Goal: Transaction & Acquisition: Purchase product/service

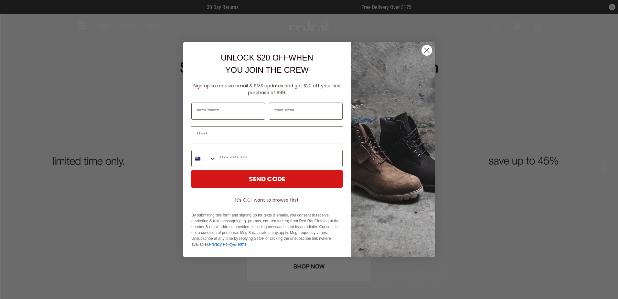
click at [425, 51] on circle "Close dialog" at bounding box center [426, 50] width 11 height 11
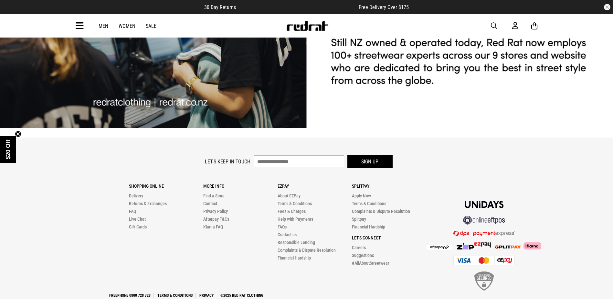
scroll to position [2033, 0]
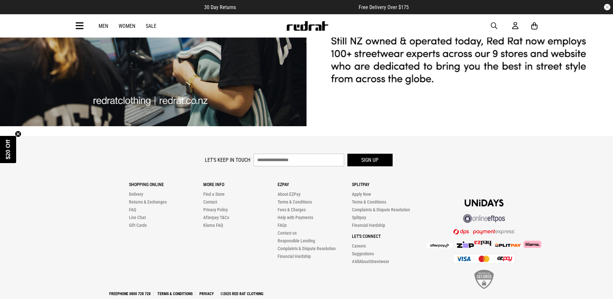
click at [513, 243] on img at bounding box center [508, 244] width 26 height 3
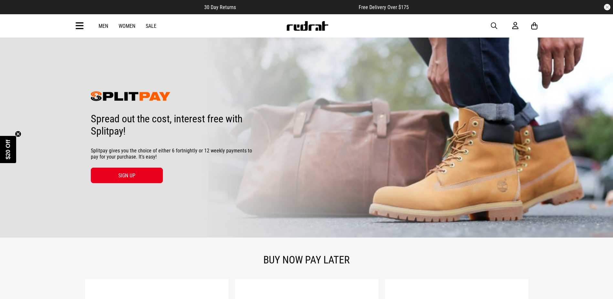
click at [153, 98] on img at bounding box center [131, 96] width 80 height 10
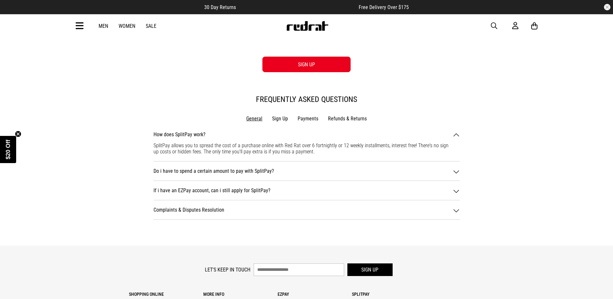
scroll to position [808, 0]
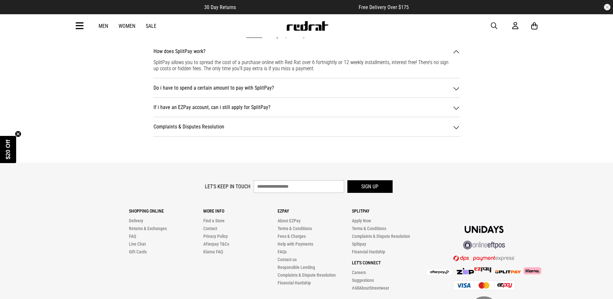
click at [356, 88] on div "Do i have to spend a certain amount to pay with SplitPay?" at bounding box center [307, 88] width 306 height 6
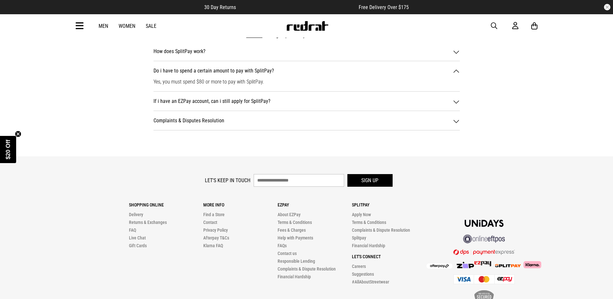
click at [154, 26] on link "Sale" at bounding box center [151, 26] width 11 height 6
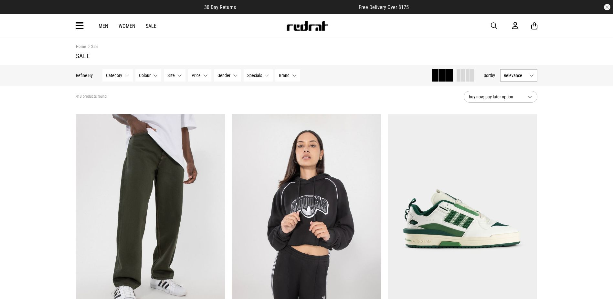
click at [126, 78] on button "Category None selected" at bounding box center [117, 75] width 30 height 12
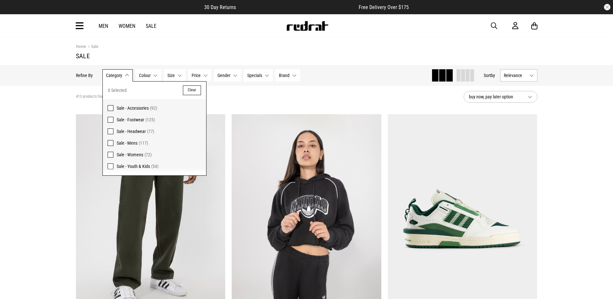
click at [112, 165] on span at bounding box center [111, 166] width 6 height 6
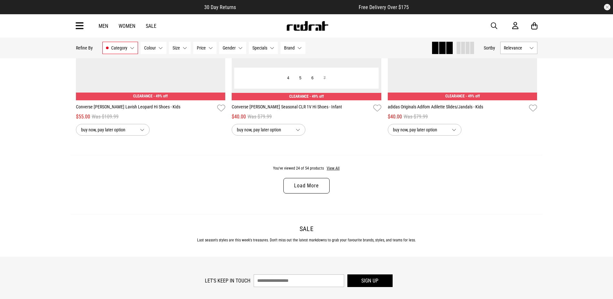
scroll to position [2036, 0]
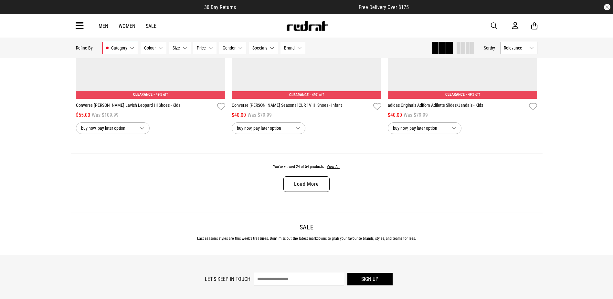
click at [317, 189] on link "Load More" at bounding box center [306, 184] width 46 height 16
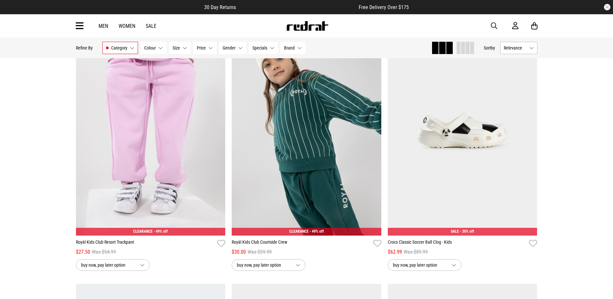
scroll to position [2941, 0]
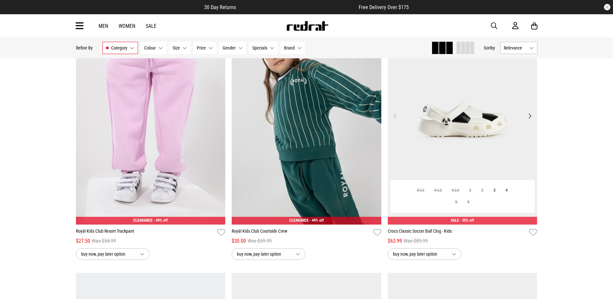
click at [532, 120] on button "Next" at bounding box center [530, 116] width 8 height 8
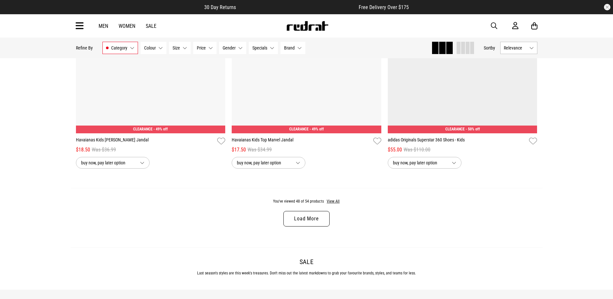
scroll to position [4104, 0]
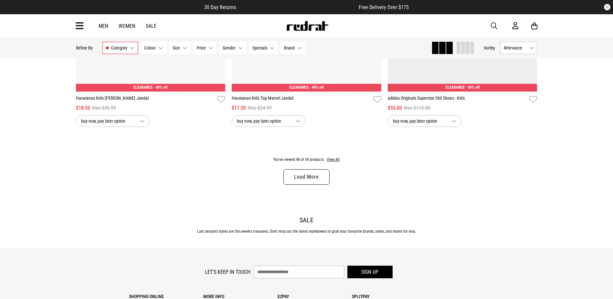
click at [316, 181] on link "Load More" at bounding box center [306, 177] width 46 height 16
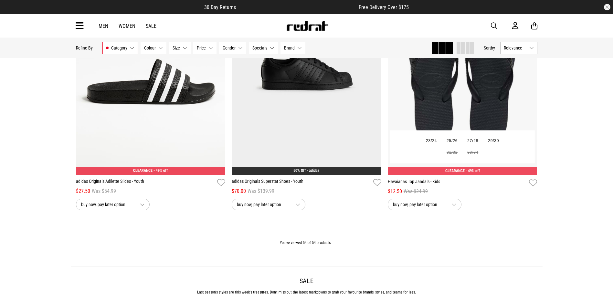
scroll to position [4654, 0]
